Goal: Find specific page/section: Find specific page/section

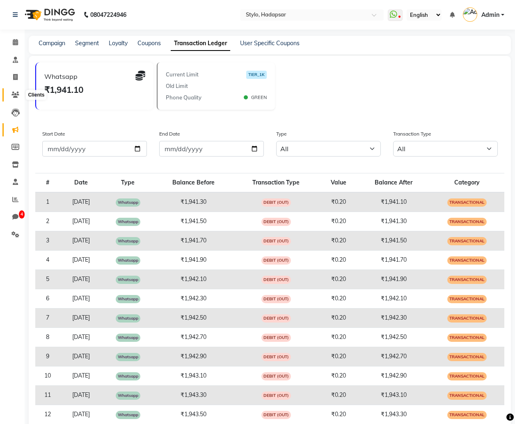
click at [16, 96] on icon at bounding box center [15, 95] width 8 height 6
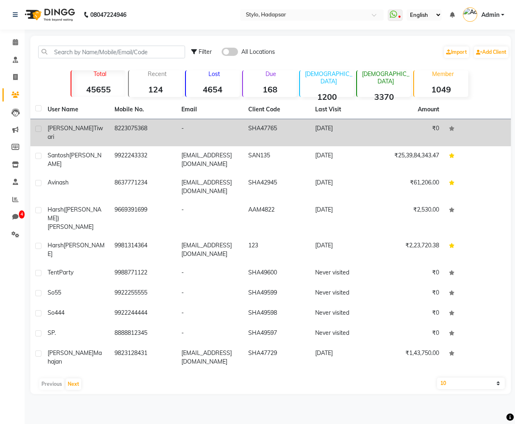
click at [87, 128] on div "[PERSON_NAME]" at bounding box center [76, 132] width 57 height 17
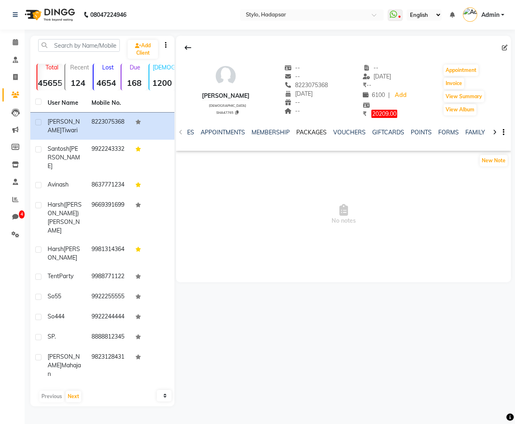
scroll to position [0, 221]
click at [388, 132] on link "FORMS" at bounding box center [392, 132] width 21 height 7
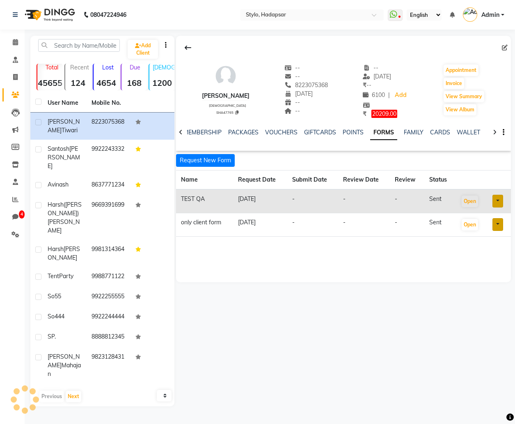
scroll to position [0, 152]
click at [473, 203] on button "Open" at bounding box center [470, 200] width 16 height 11
